Goal: Transaction & Acquisition: Purchase product/service

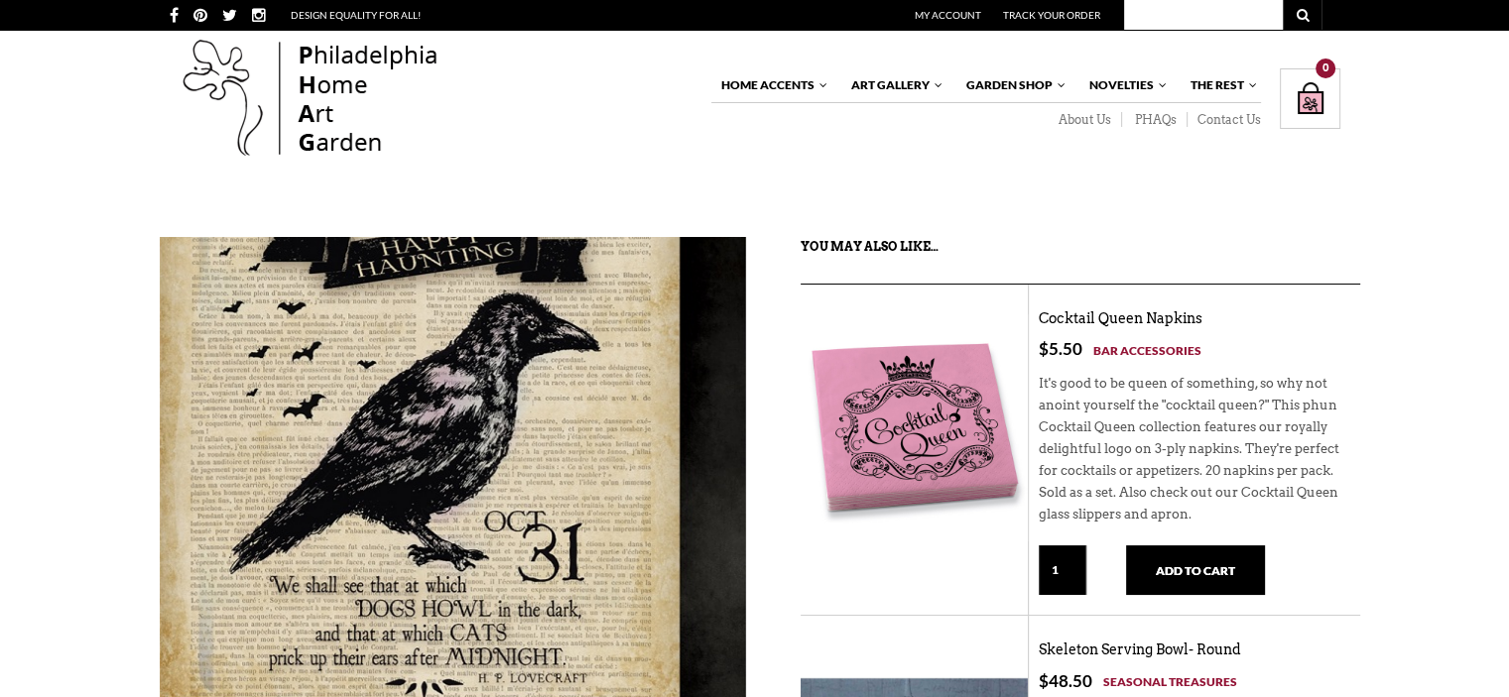
click at [556, 492] on img at bounding box center [453, 464] width 586 height 595
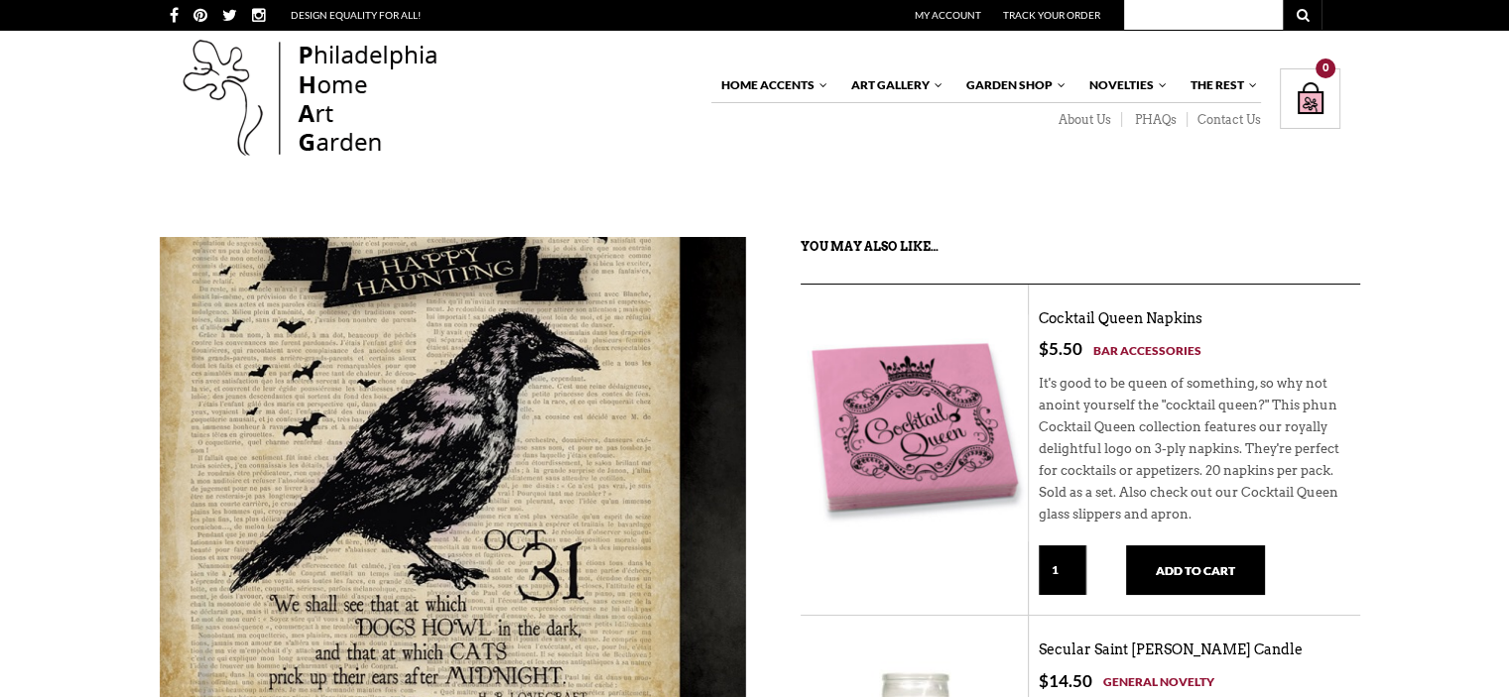
click at [614, 424] on img at bounding box center [453, 483] width 586 height 595
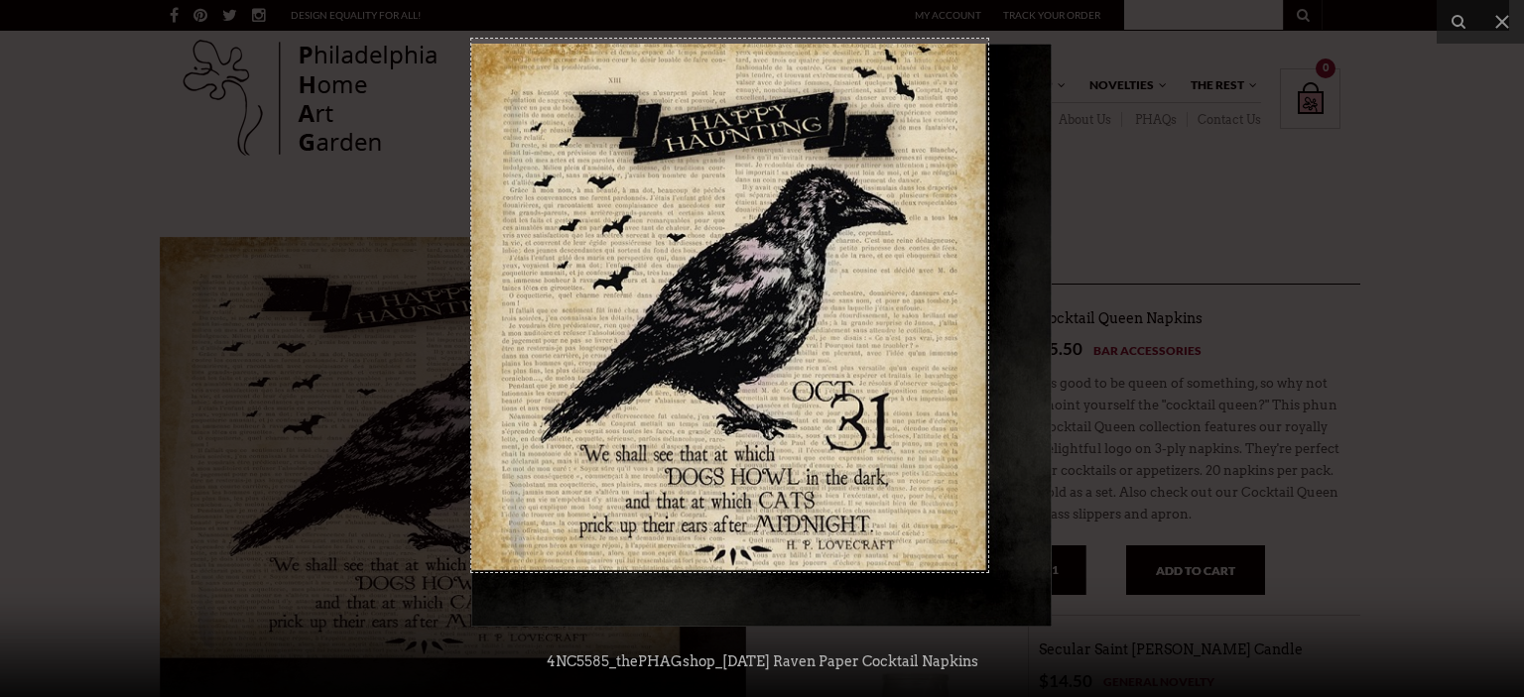
drag, startPoint x: 471, startPoint y: 39, endPoint x: 988, endPoint y: 572, distance: 742.9
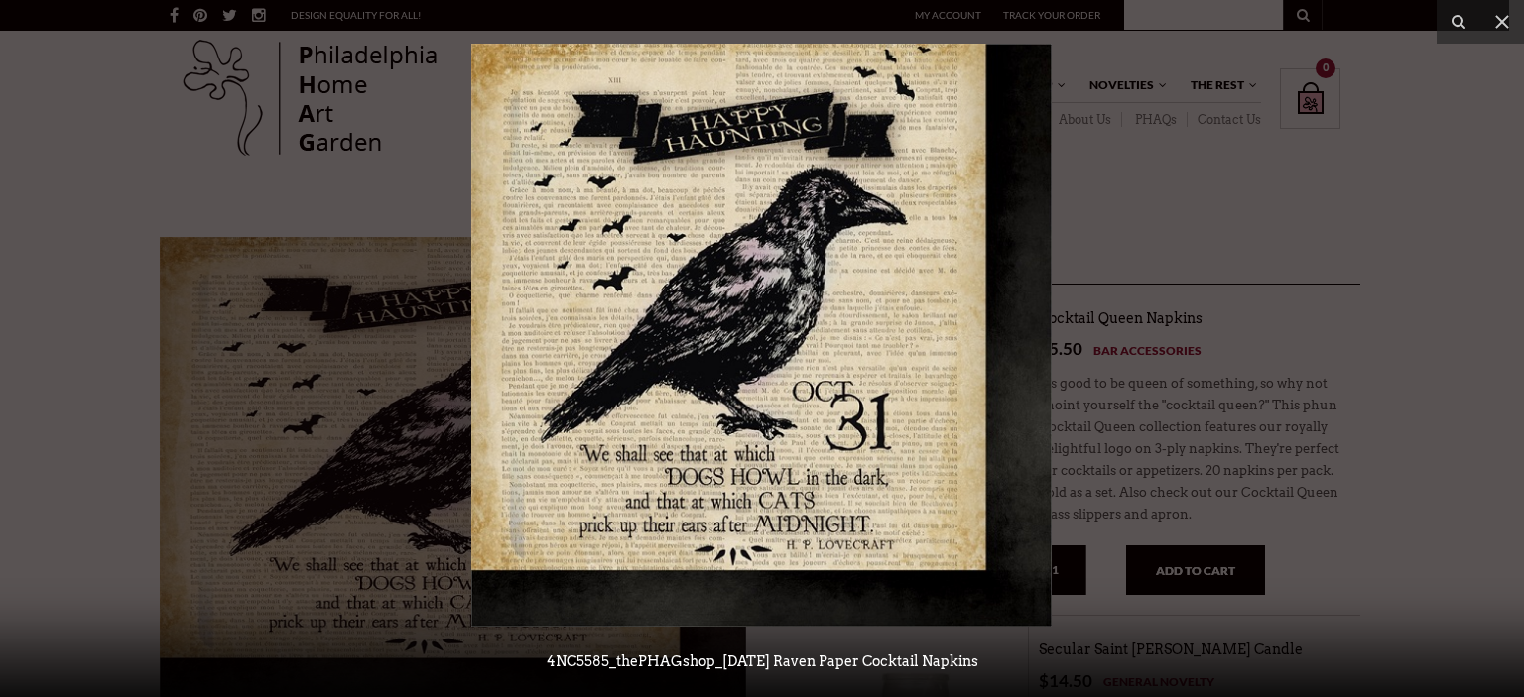
click at [940, 206] on img at bounding box center [761, 335] width 580 height 583
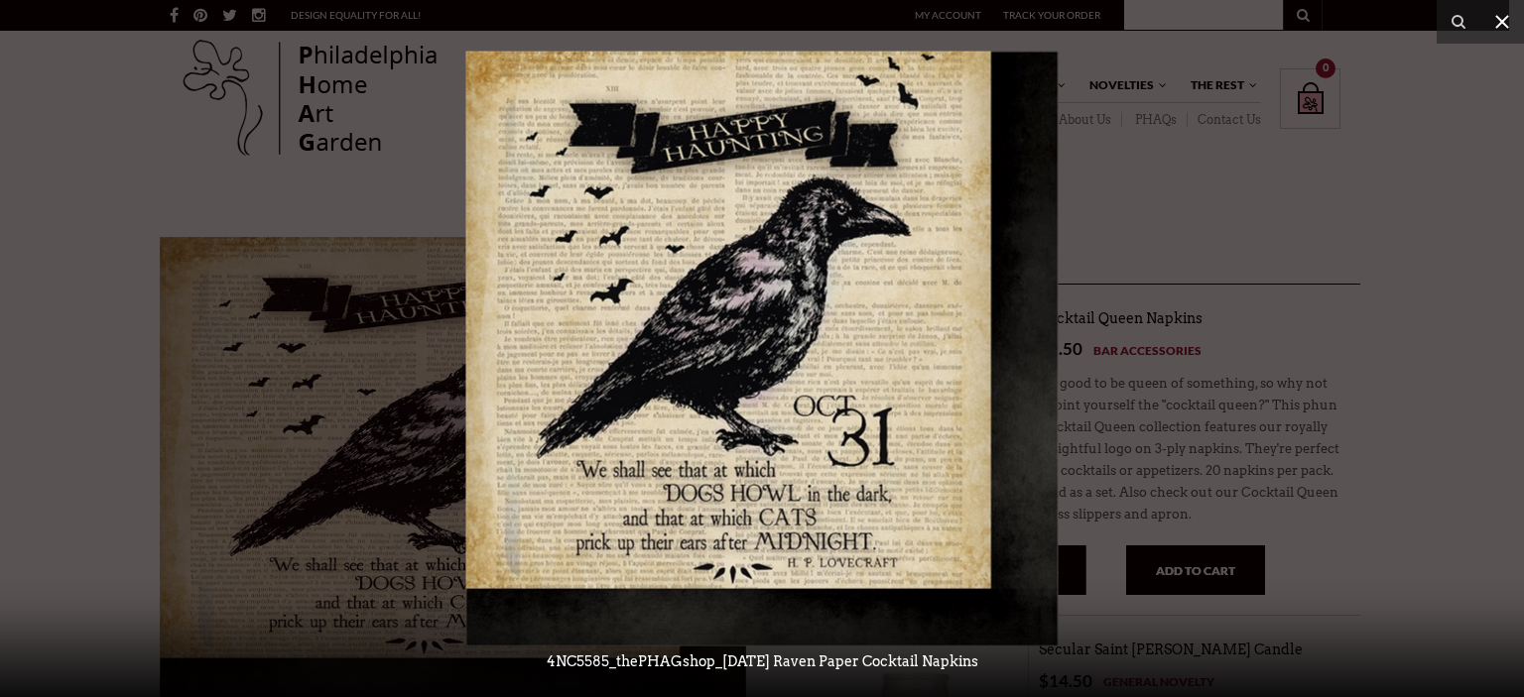
click at [1502, 21] on icon at bounding box center [1502, 22] width 14 height 14
